Goal: Information Seeking & Learning: Learn about a topic

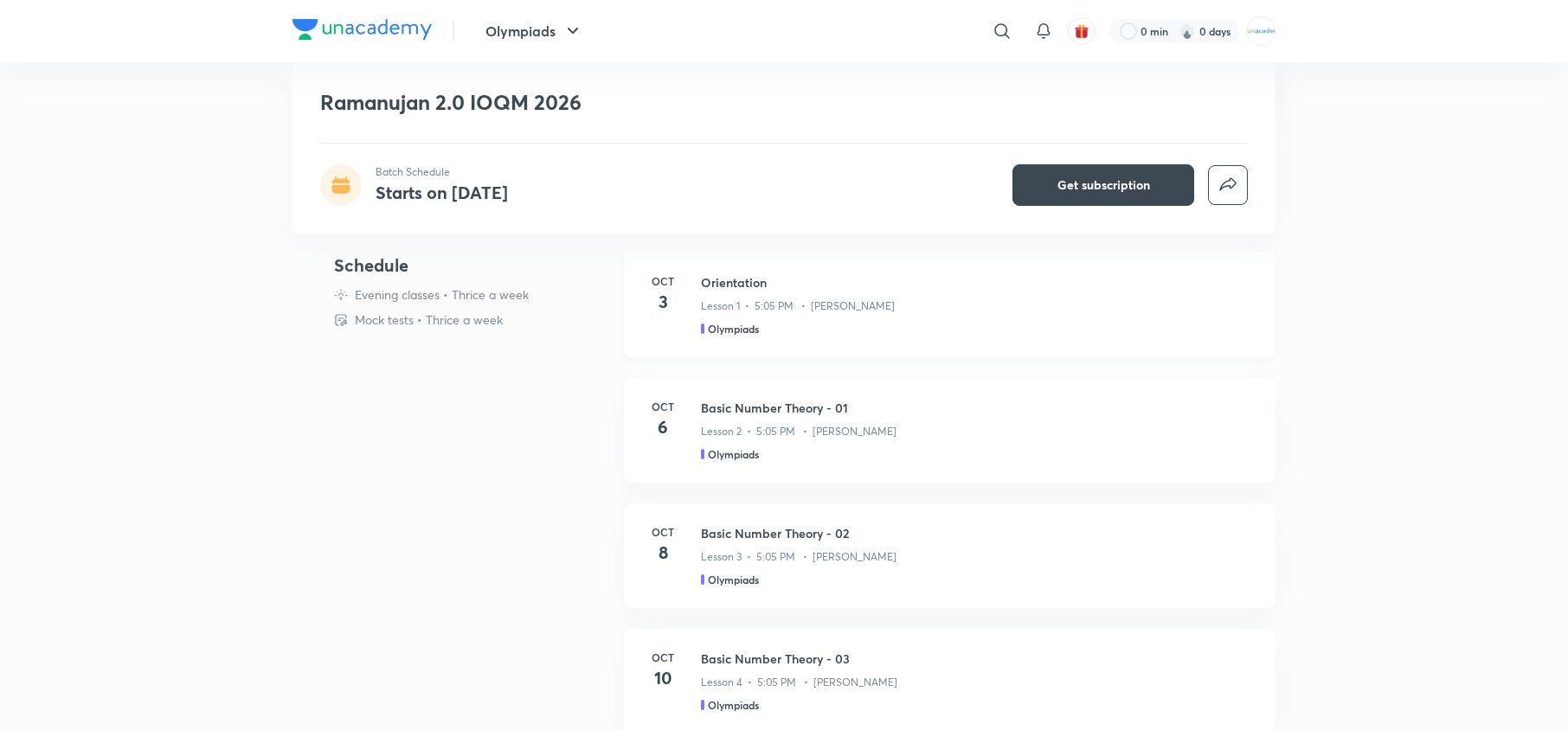
scroll to position [495, 0]
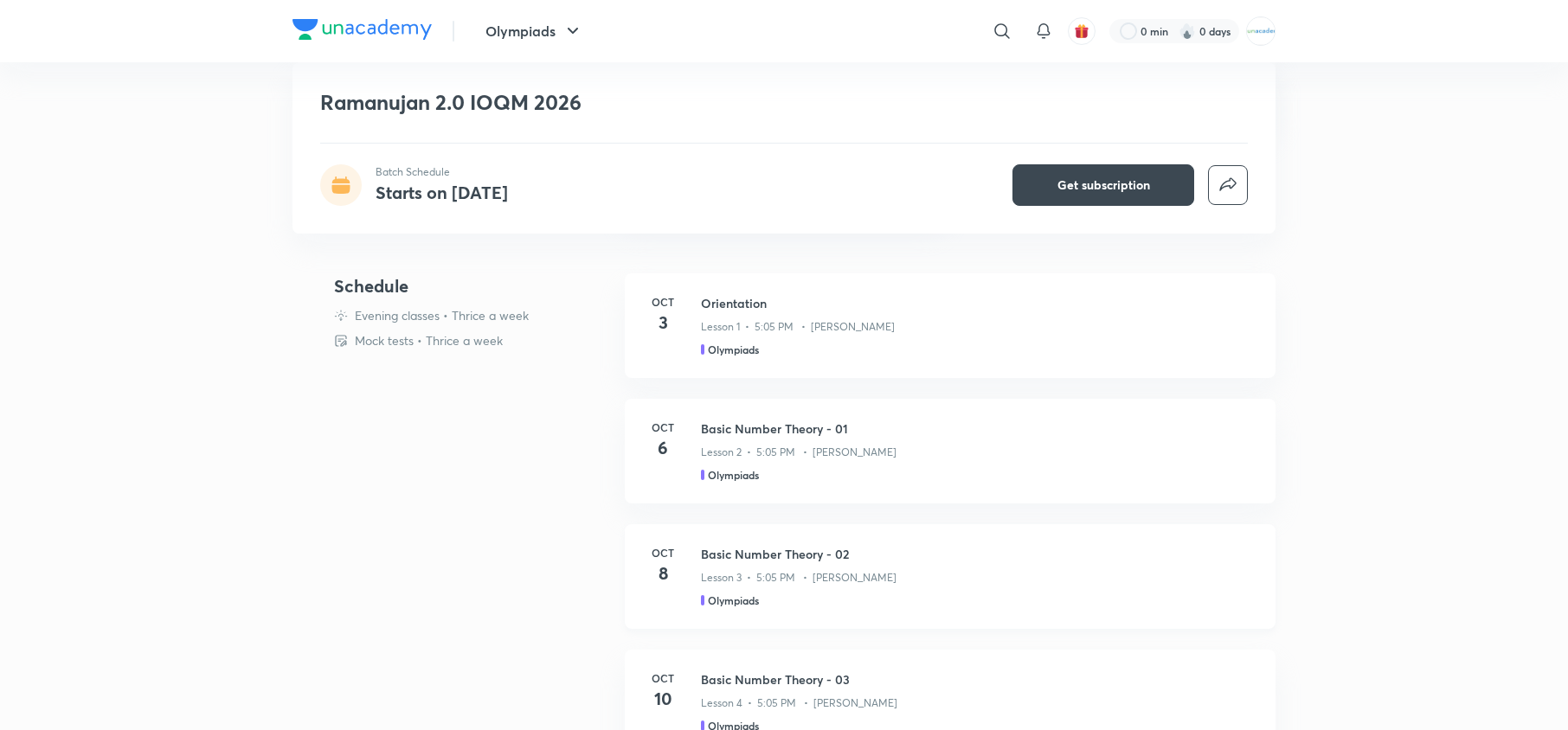
scroll to position [469, 0]
